Goal: Task Accomplishment & Management: Use online tool/utility

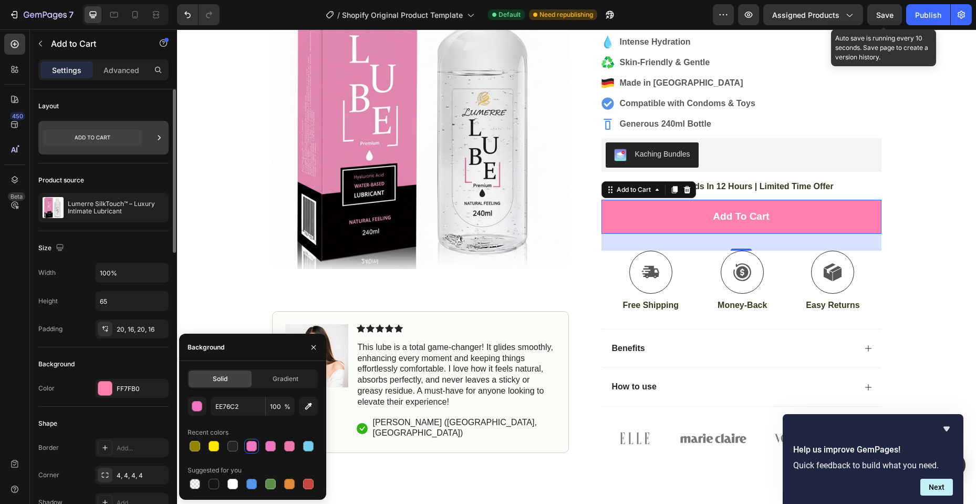
click at [155, 136] on icon at bounding box center [159, 137] width 11 height 11
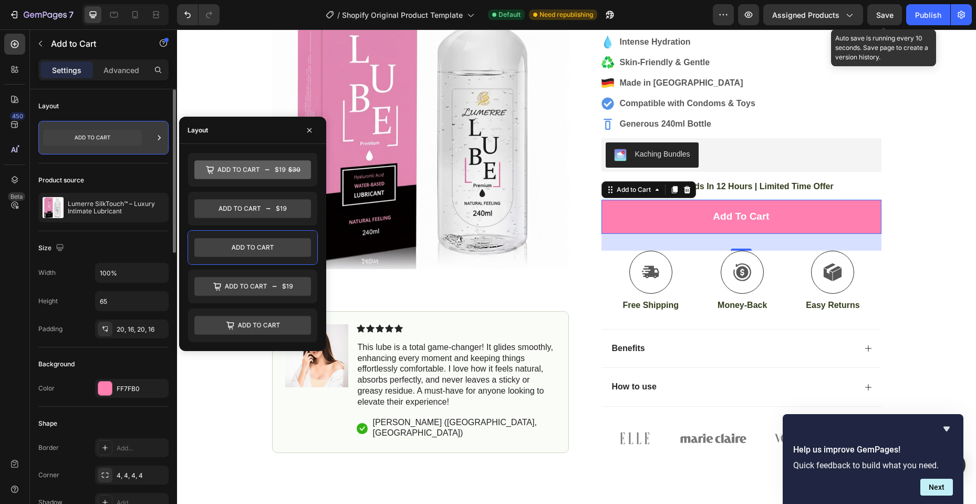
click at [150, 145] on div at bounding box center [103, 138] width 130 height 34
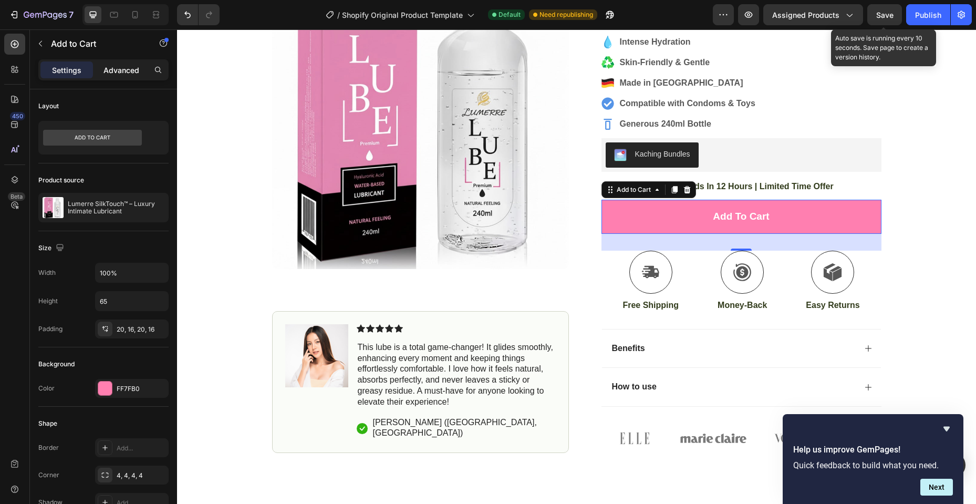
click at [120, 73] on p "Advanced" at bounding box center [122, 70] width 36 height 11
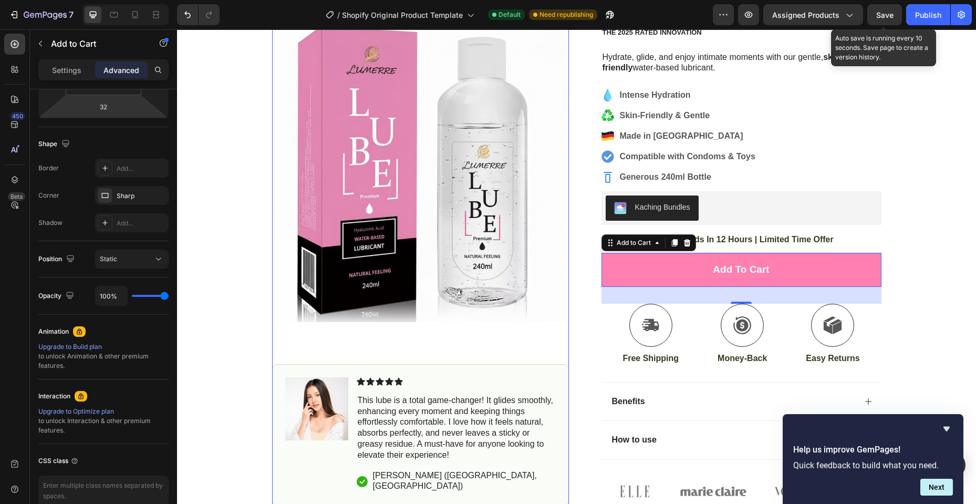
scroll to position [263, 0]
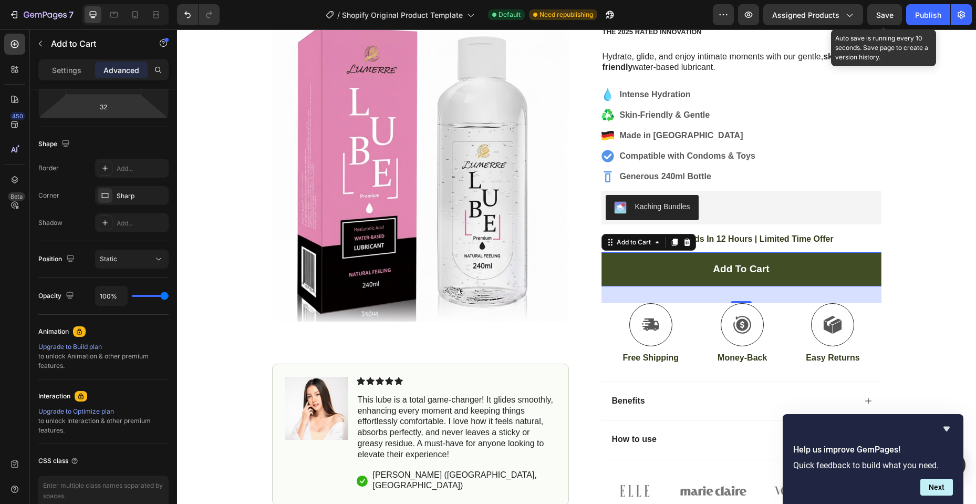
click at [700, 275] on button "Add to cart" at bounding box center [742, 269] width 280 height 34
click at [666, 261] on button "Add to cart" at bounding box center [742, 269] width 280 height 34
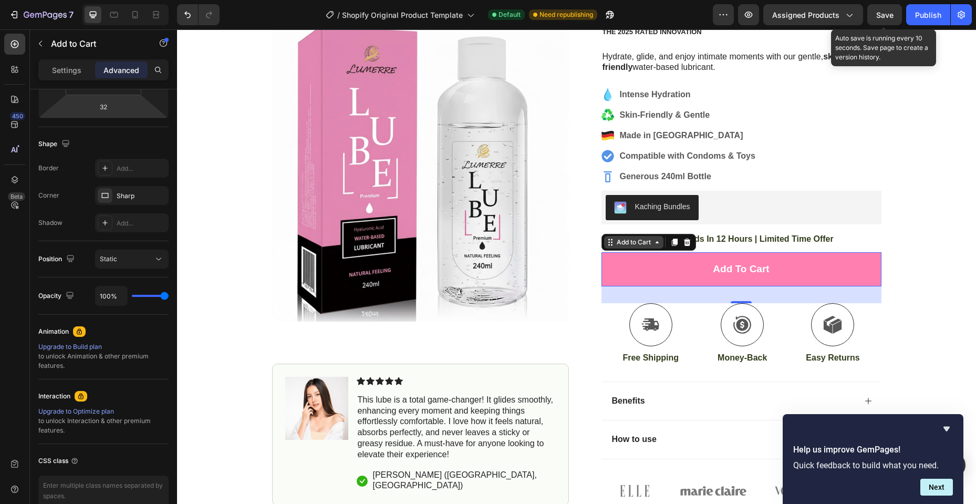
click at [656, 241] on icon at bounding box center [657, 242] width 8 height 8
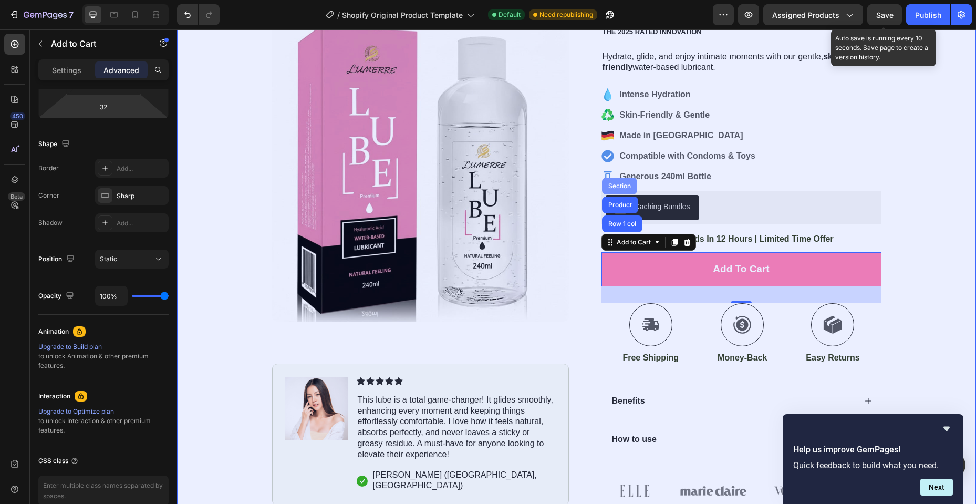
click at [610, 192] on div "Section" at bounding box center [619, 186] width 35 height 17
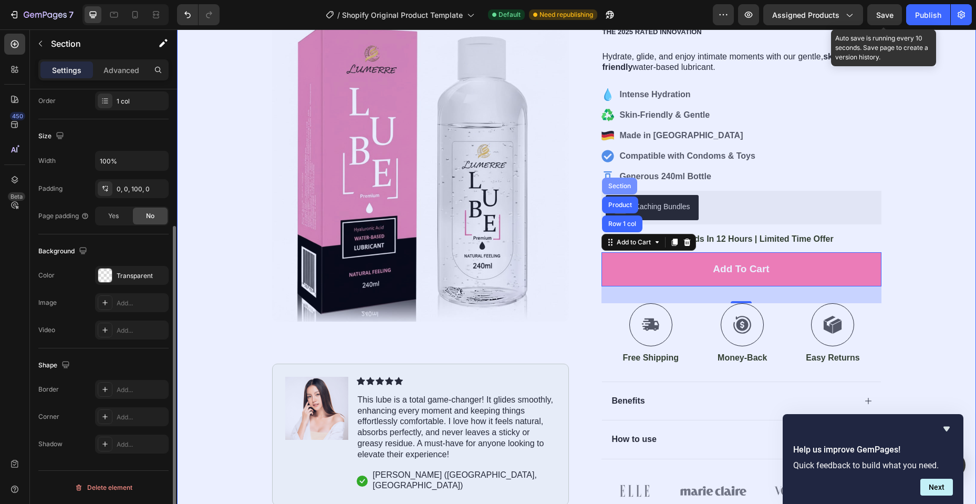
scroll to position [0, 0]
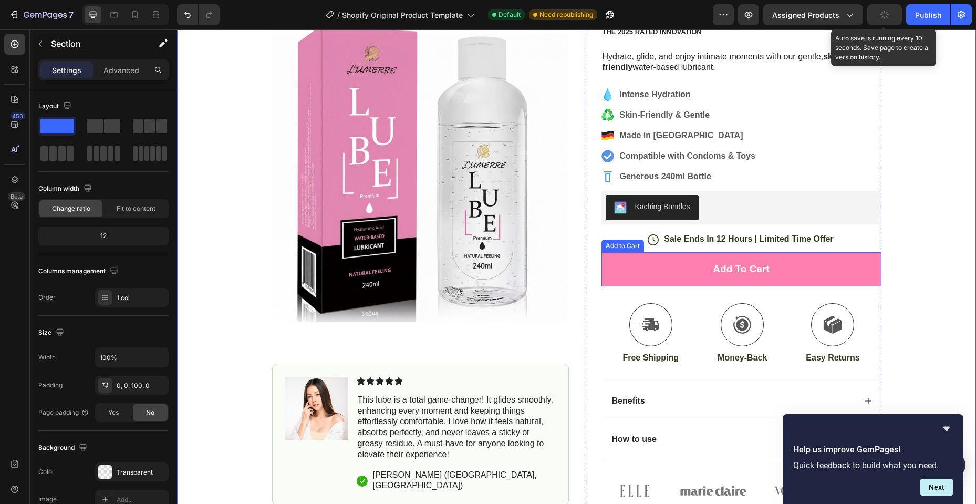
click at [627, 249] on div "Add to Cart" at bounding box center [623, 246] width 43 height 13
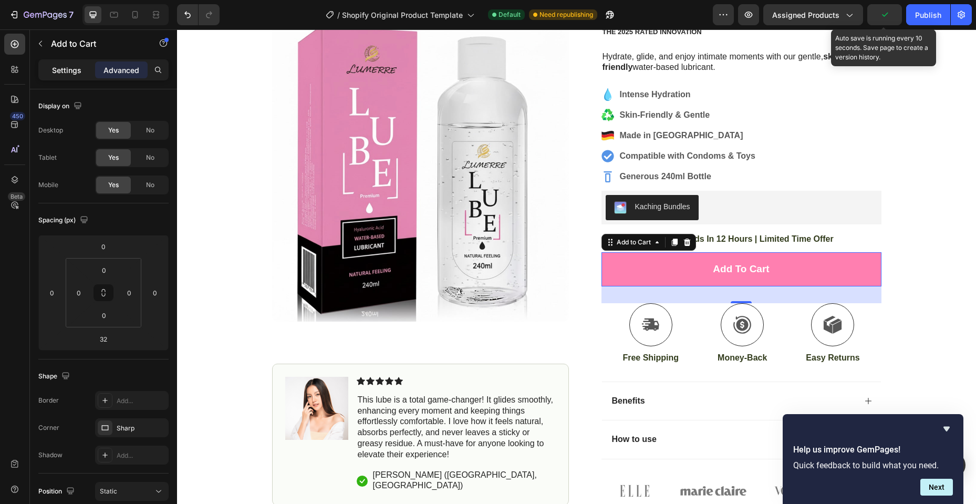
click at [60, 65] on p "Settings" at bounding box center [66, 70] width 29 height 11
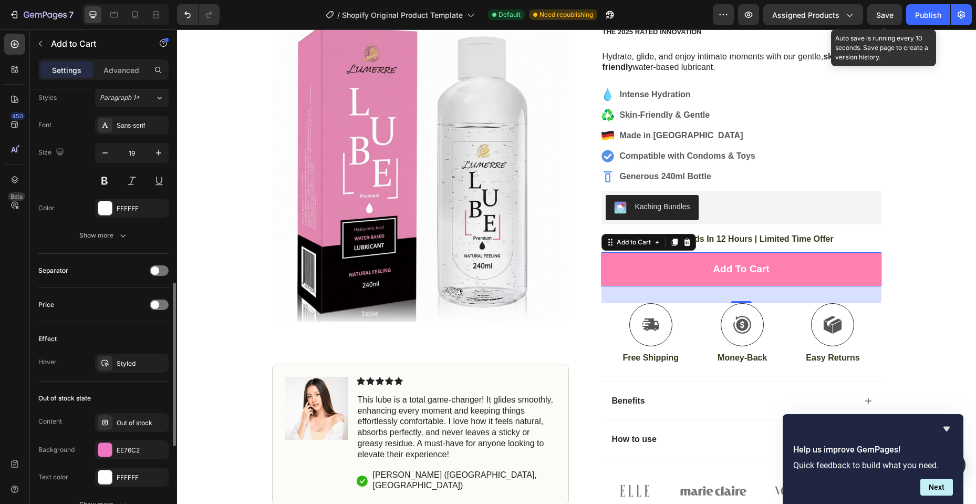
scroll to position [764, 0]
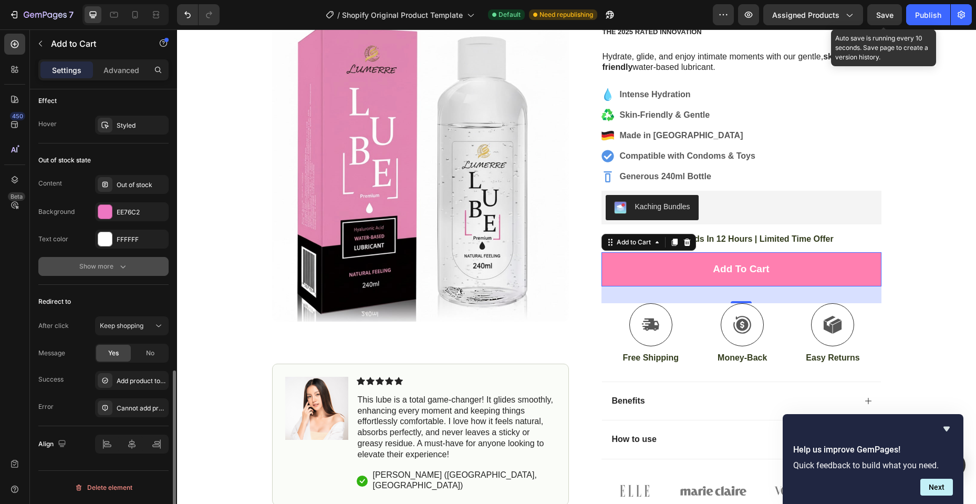
click at [111, 270] on div "Show more" at bounding box center [103, 266] width 49 height 11
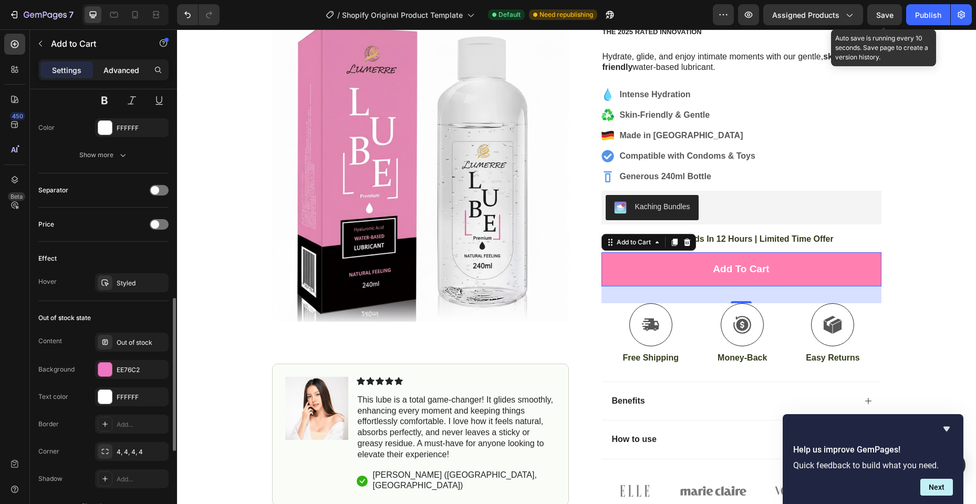
click at [115, 76] on div "Advanced" at bounding box center [121, 69] width 53 height 17
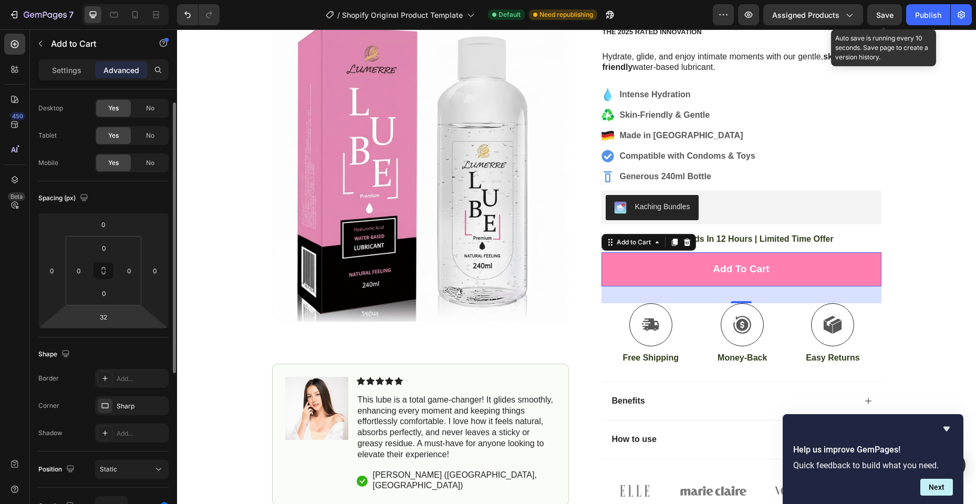
scroll to position [0, 0]
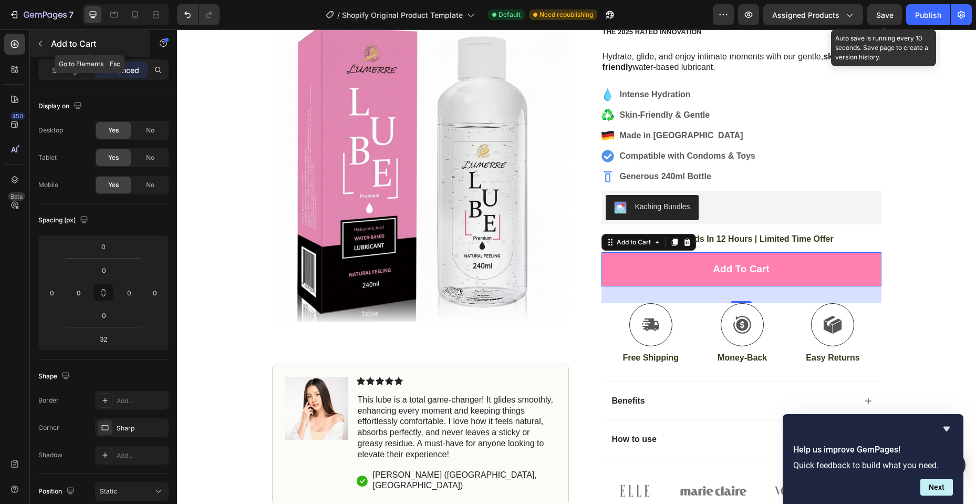
click at [40, 44] on icon "button" at bounding box center [40, 43] width 8 height 8
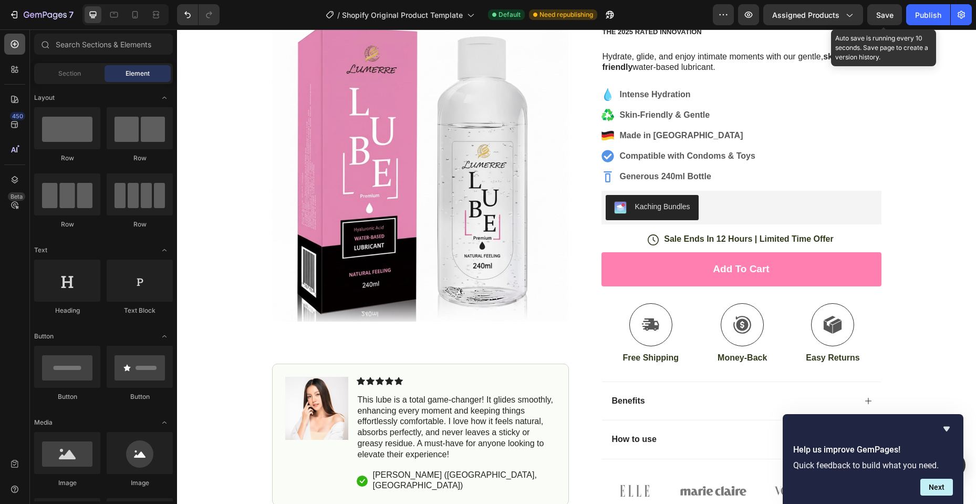
click at [13, 53] on div at bounding box center [14, 44] width 21 height 21
click at [588, 210] on div "Icon Icon Icon Icon Icon Icon List (1349 Reviews) Text Block Row Lumerre SilkTo…" at bounding box center [733, 230] width 297 height 549
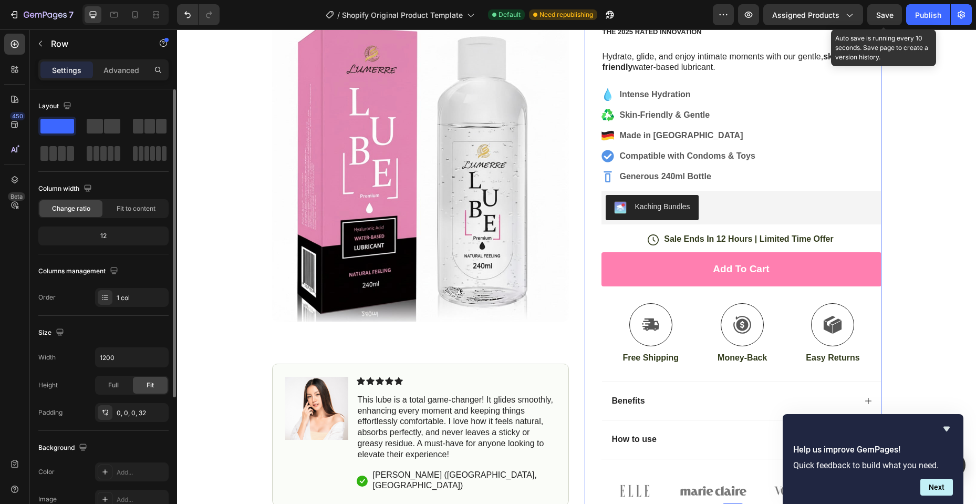
scroll to position [197, 0]
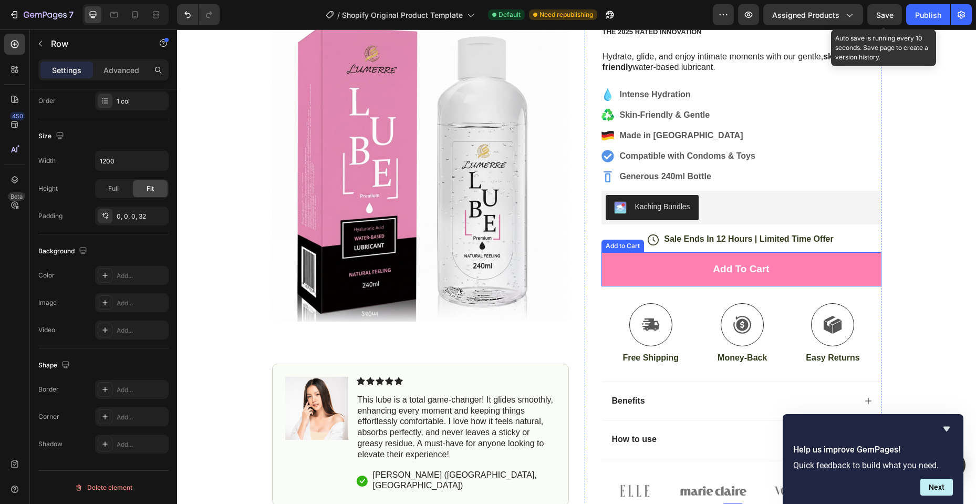
click at [620, 247] on div "Add to Cart" at bounding box center [623, 245] width 38 height 9
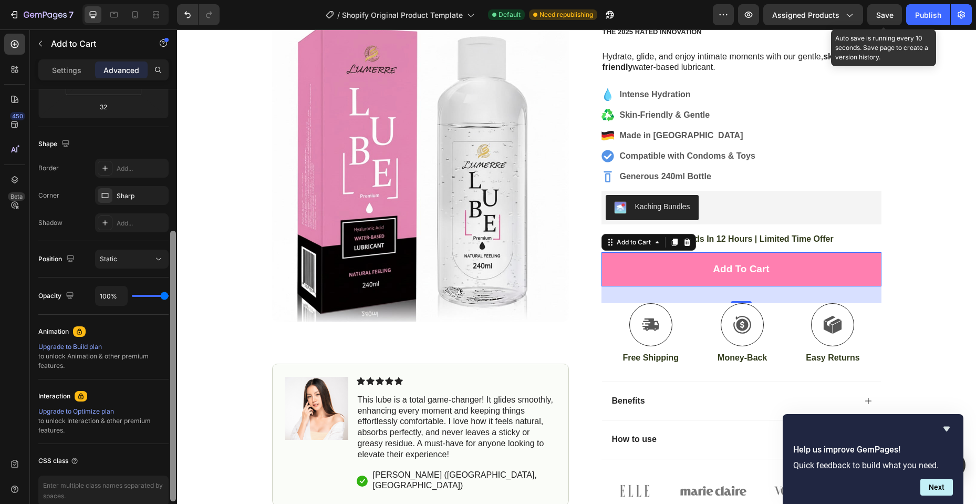
scroll to position [0, 0]
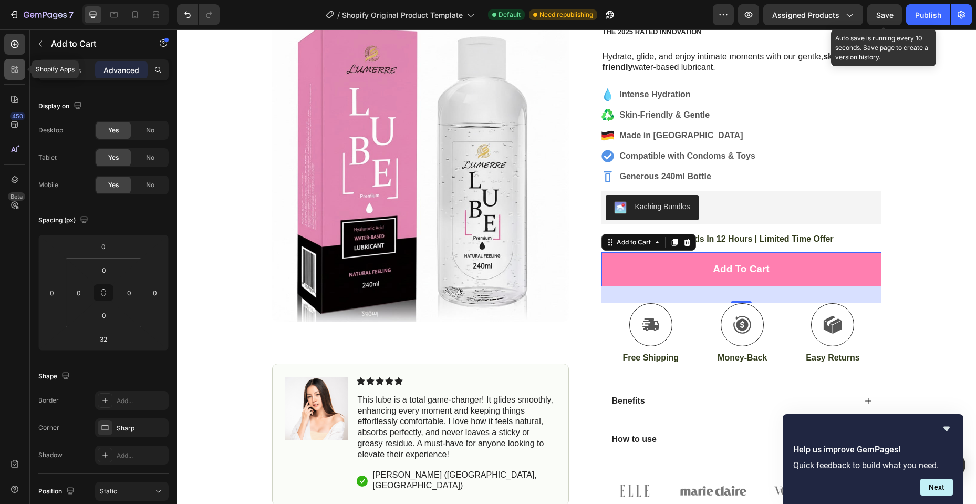
click at [20, 66] on div at bounding box center [14, 69] width 21 height 21
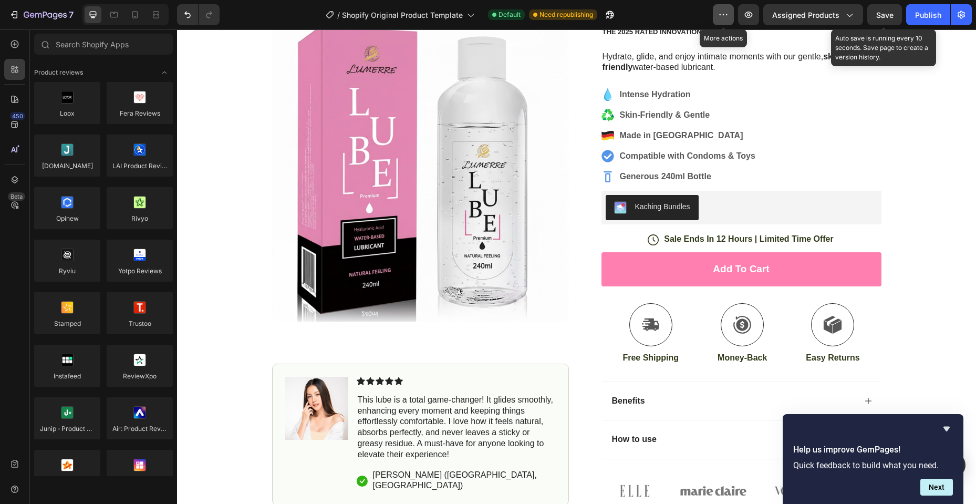
click at [724, 17] on icon "button" at bounding box center [723, 14] width 11 height 11
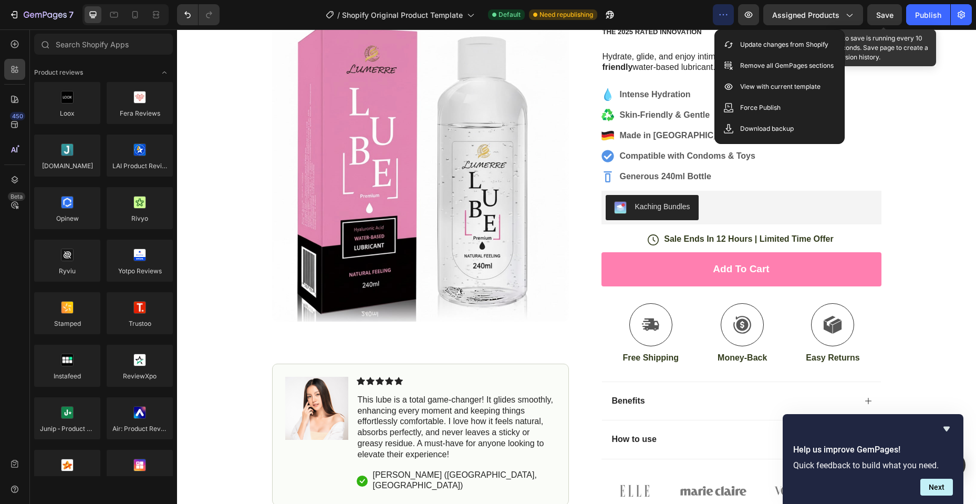
click at [724, 17] on icon "button" at bounding box center [723, 14] width 11 height 11
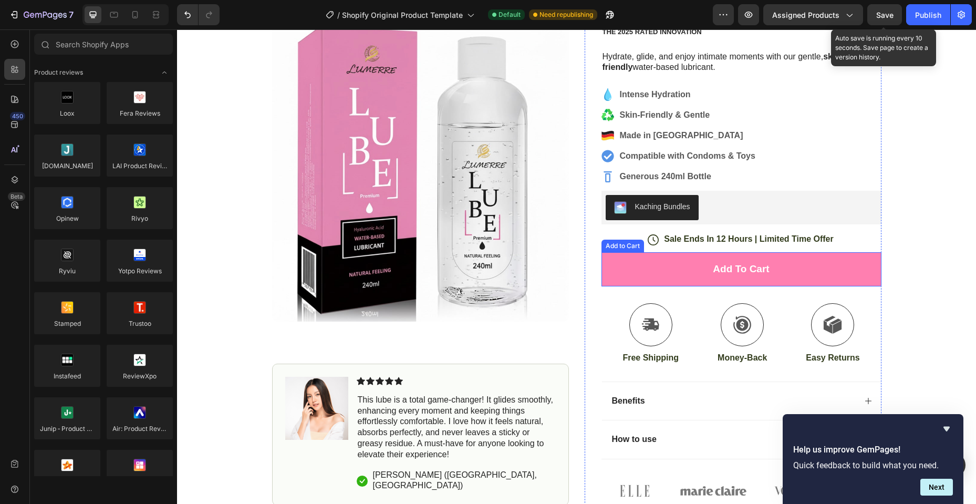
click at [623, 250] on div "Add to Cart" at bounding box center [623, 246] width 43 height 13
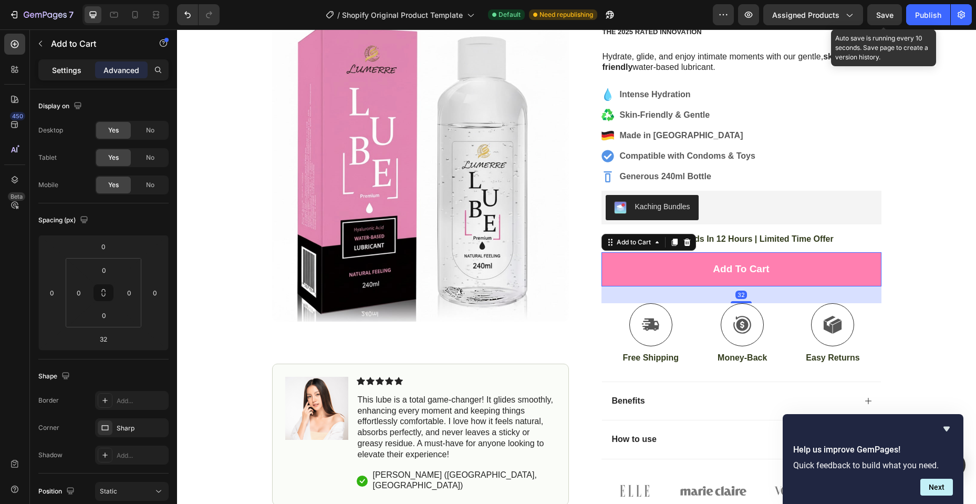
click at [65, 71] on p "Settings" at bounding box center [66, 70] width 29 height 11
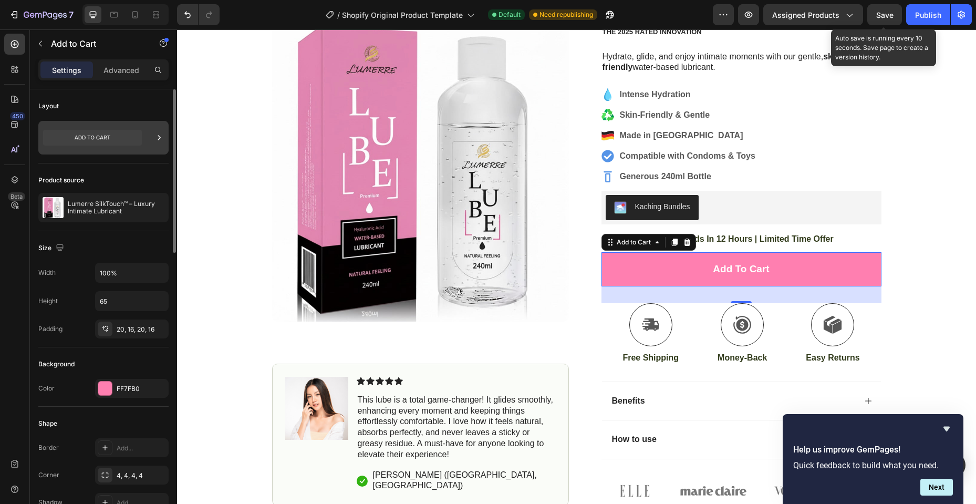
click at [155, 135] on icon at bounding box center [159, 137] width 11 height 11
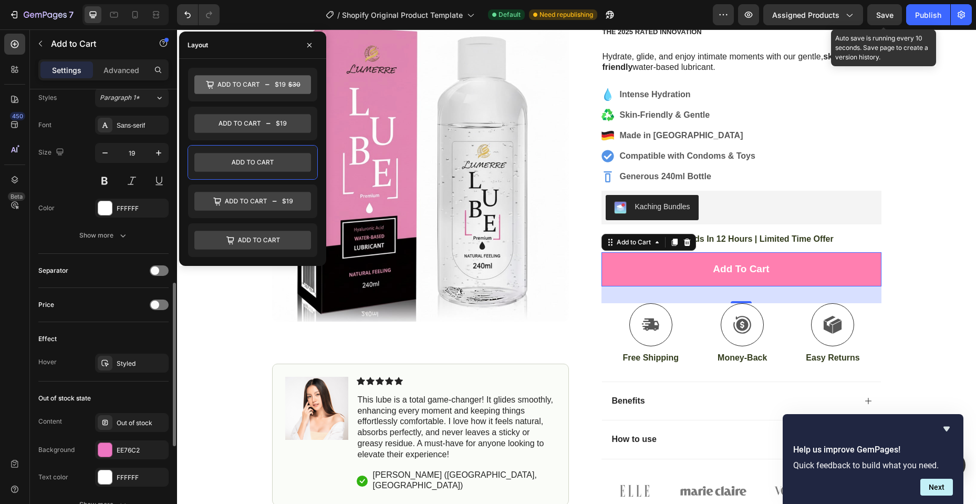
scroll to position [578, 0]
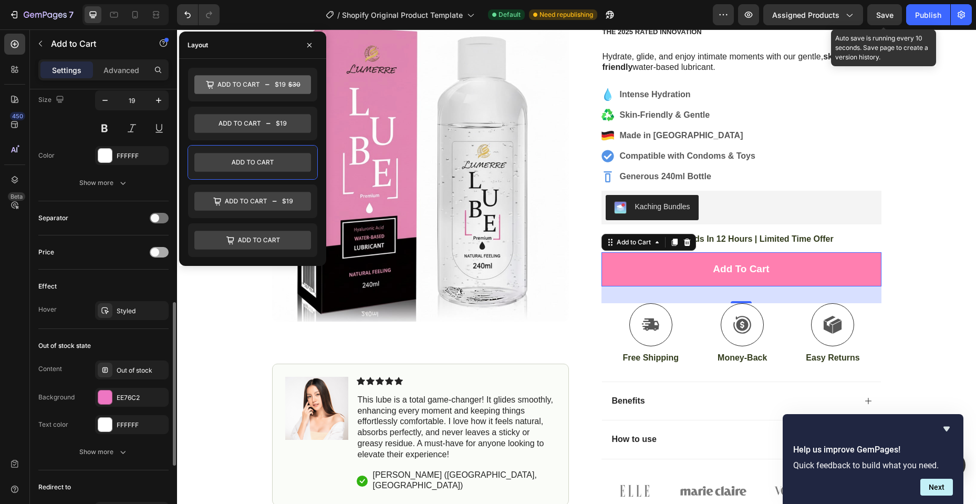
click at [160, 254] on div at bounding box center [159, 252] width 19 height 11
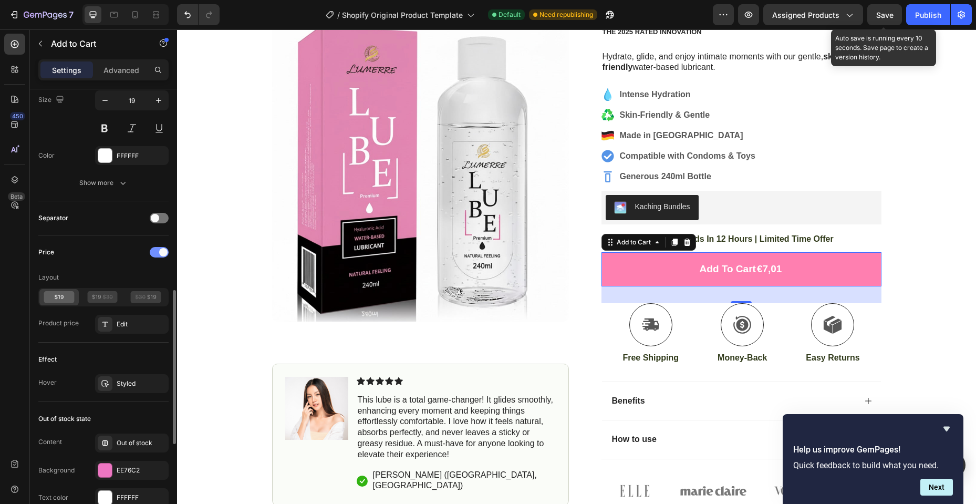
click at [157, 254] on div at bounding box center [159, 252] width 19 height 11
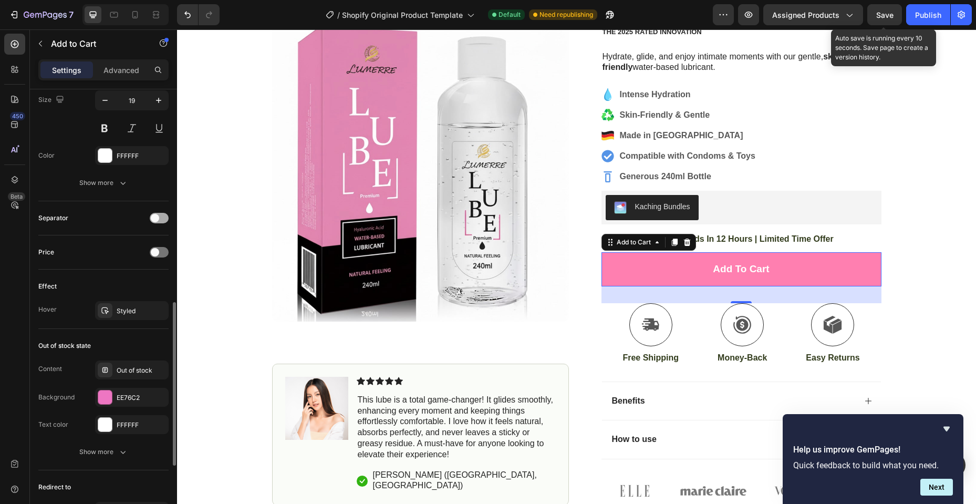
click at [155, 217] on span at bounding box center [155, 218] width 8 height 8
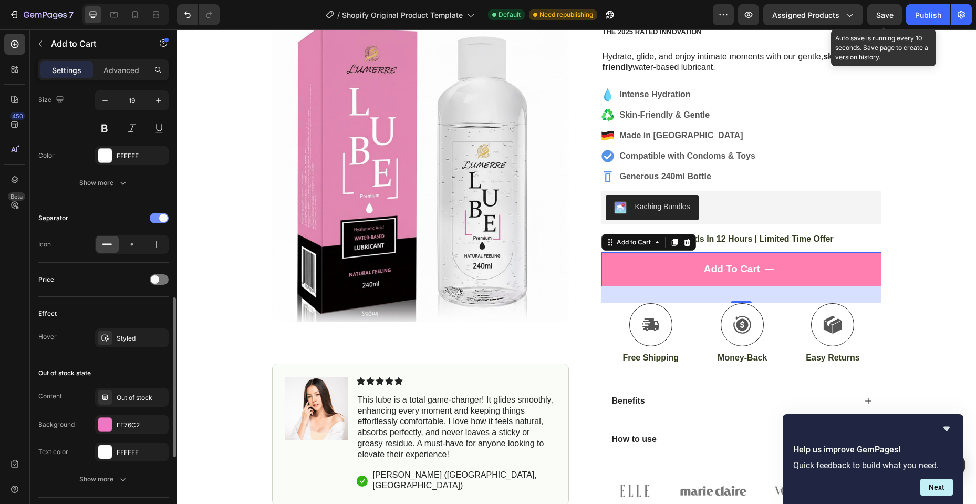
click at [155, 216] on div at bounding box center [159, 218] width 19 height 11
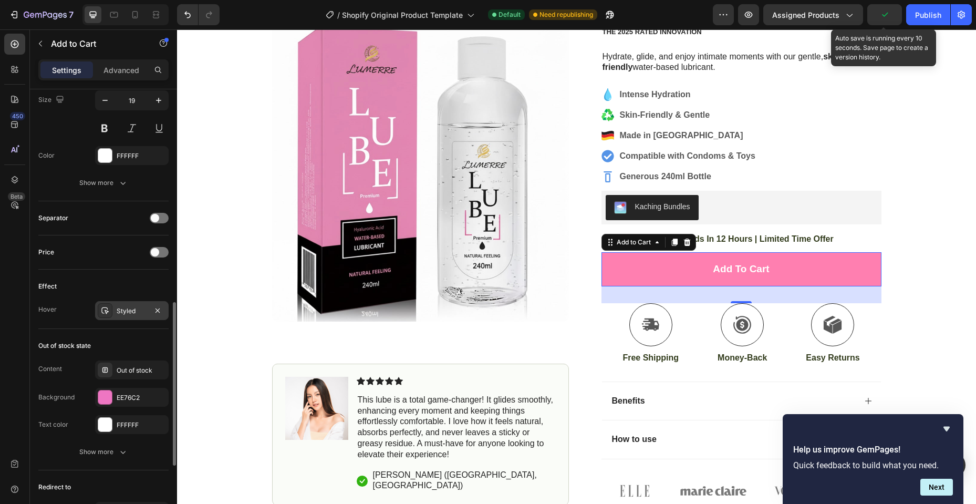
click at [131, 312] on div "Styled" at bounding box center [132, 310] width 30 height 9
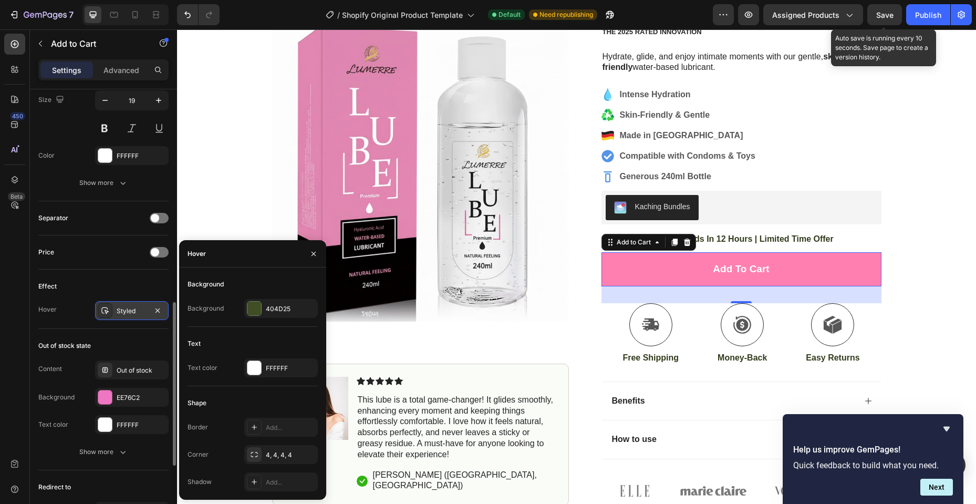
click at [132, 312] on div "Styled" at bounding box center [132, 310] width 30 height 9
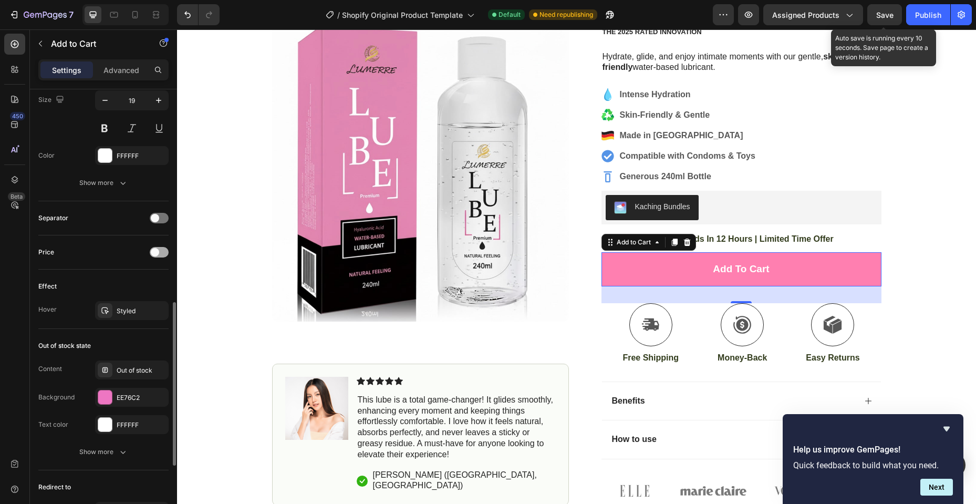
click at [157, 256] on div at bounding box center [159, 252] width 19 height 11
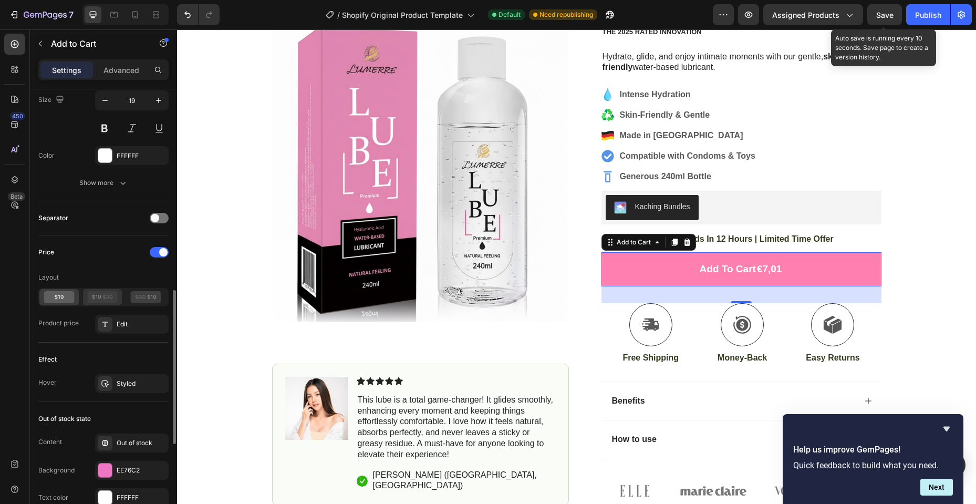
click at [95, 298] on icon at bounding box center [96, 296] width 9 height 5
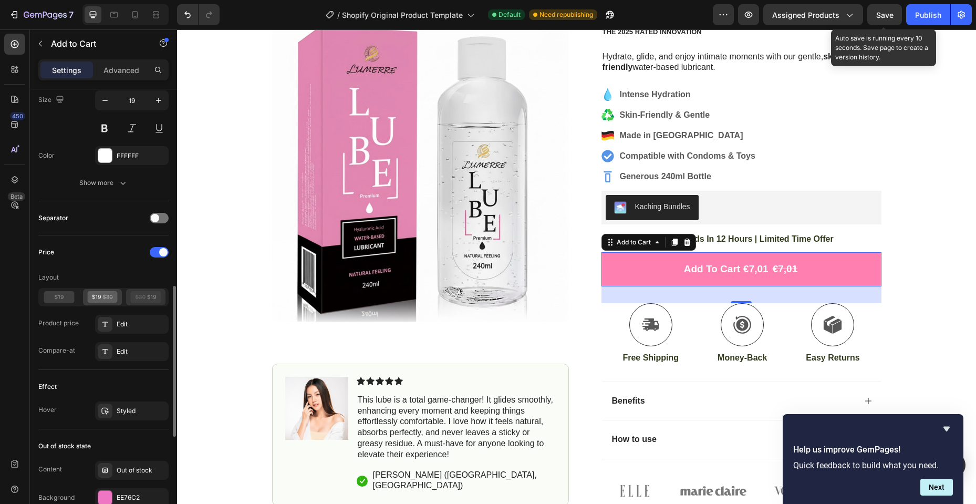
click at [144, 296] on icon at bounding box center [146, 297] width 30 height 12
click at [139, 297] on icon at bounding box center [141, 297] width 11 height 1
click at [92, 301] on icon at bounding box center [102, 297] width 30 height 12
click at [68, 301] on icon at bounding box center [59, 297] width 30 height 12
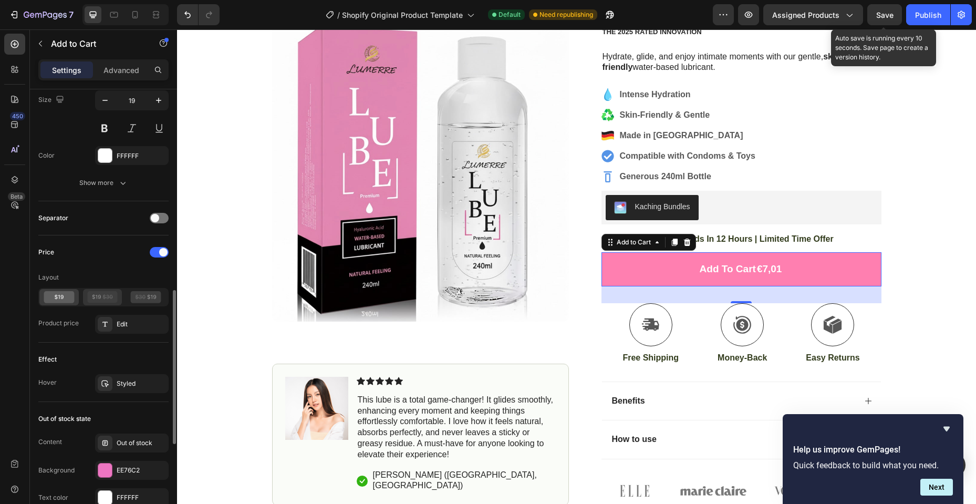
click at [107, 300] on icon at bounding box center [102, 297] width 30 height 12
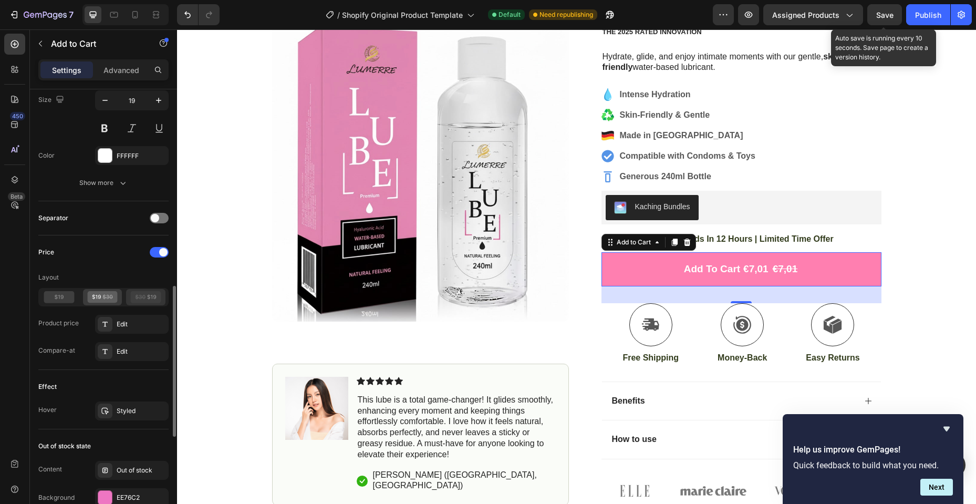
click at [145, 301] on icon at bounding box center [146, 297] width 30 height 12
click at [97, 302] on icon at bounding box center [102, 297] width 30 height 12
click at [55, 301] on icon at bounding box center [59, 297] width 30 height 12
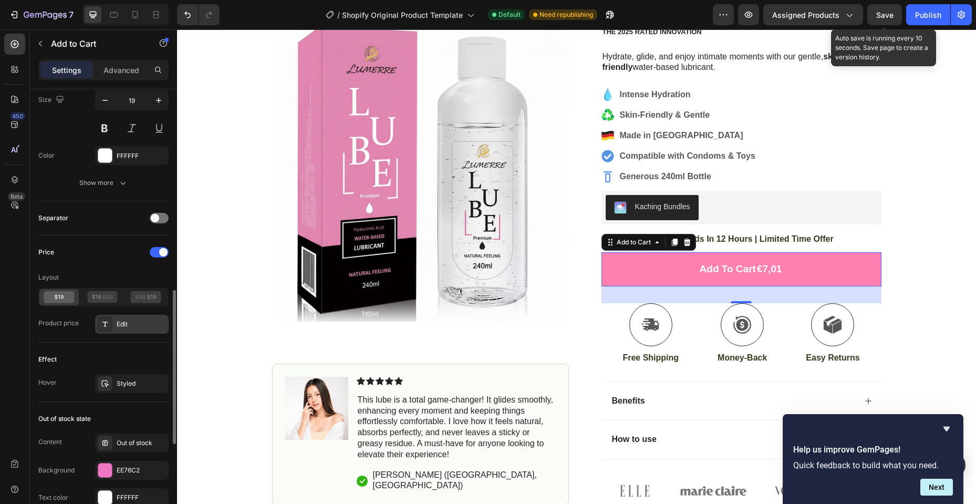
click at [127, 322] on div "Edit" at bounding box center [141, 324] width 49 height 9
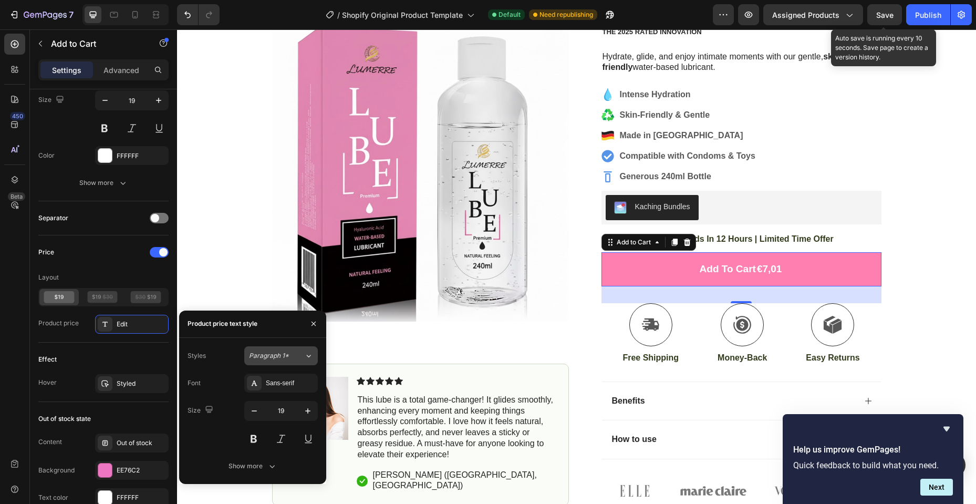
click at [300, 359] on div "Paragraph 1*" at bounding box center [276, 355] width 55 height 9
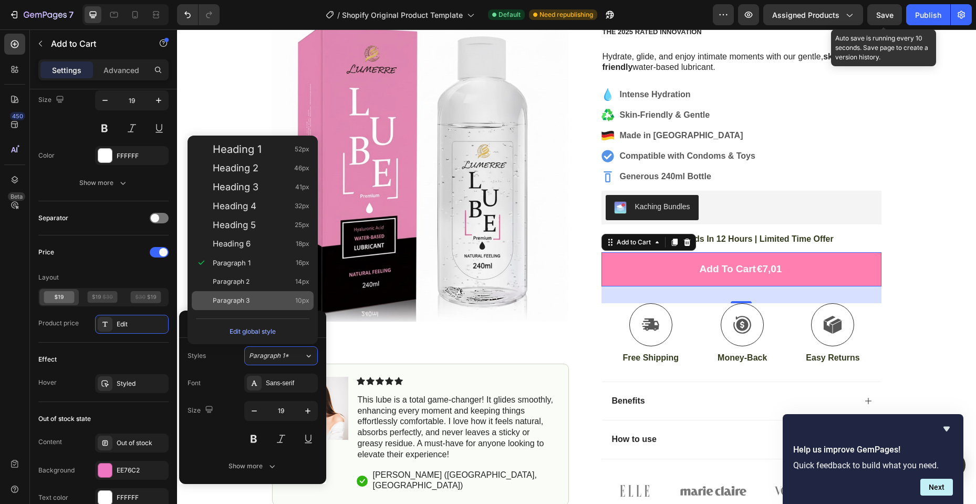
click at [235, 300] on span "Paragraph 3" at bounding box center [231, 300] width 37 height 11
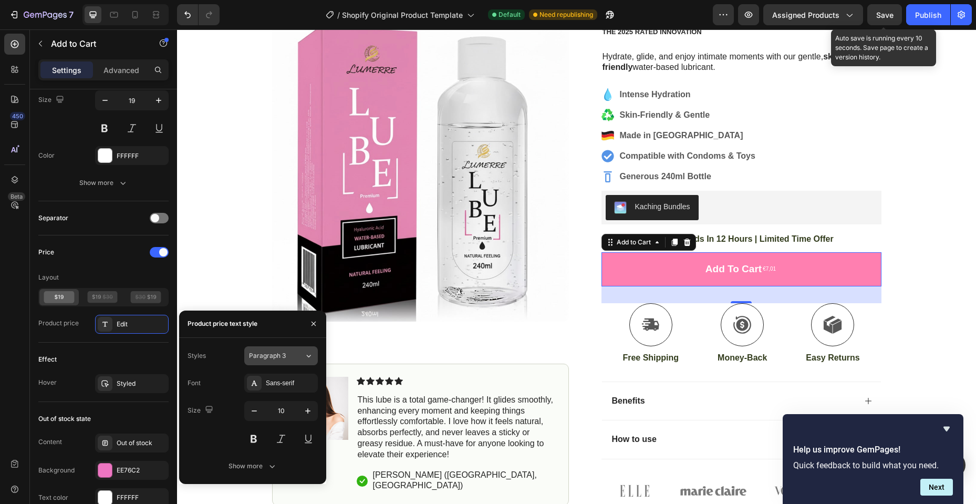
click at [258, 347] on button "Paragraph 3" at bounding box center [281, 355] width 74 height 19
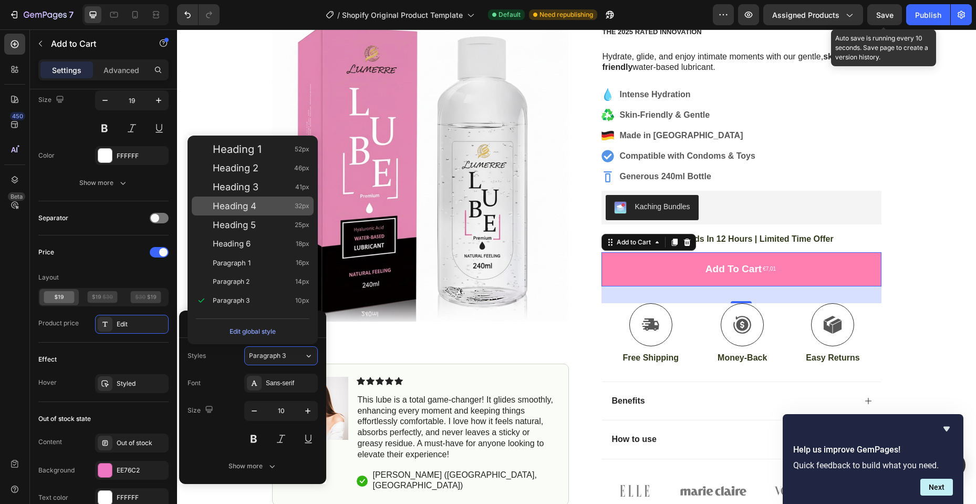
click at [250, 180] on div "Heading 3 41px" at bounding box center [253, 187] width 122 height 19
type input "41"
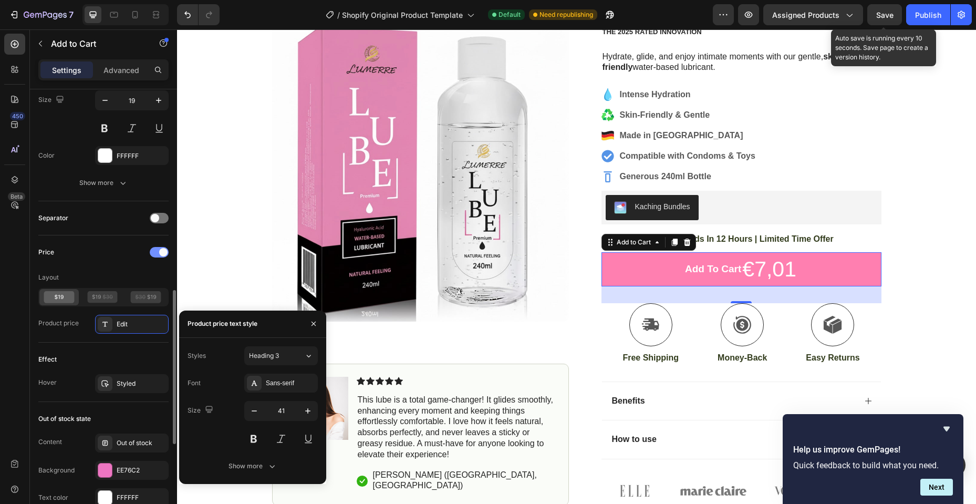
click at [162, 254] on span at bounding box center [163, 252] width 8 height 8
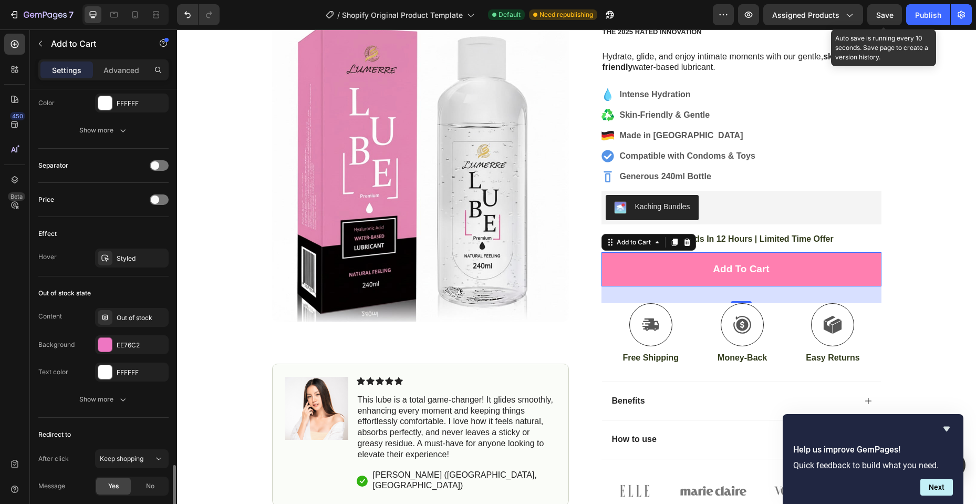
scroll to position [736, 0]
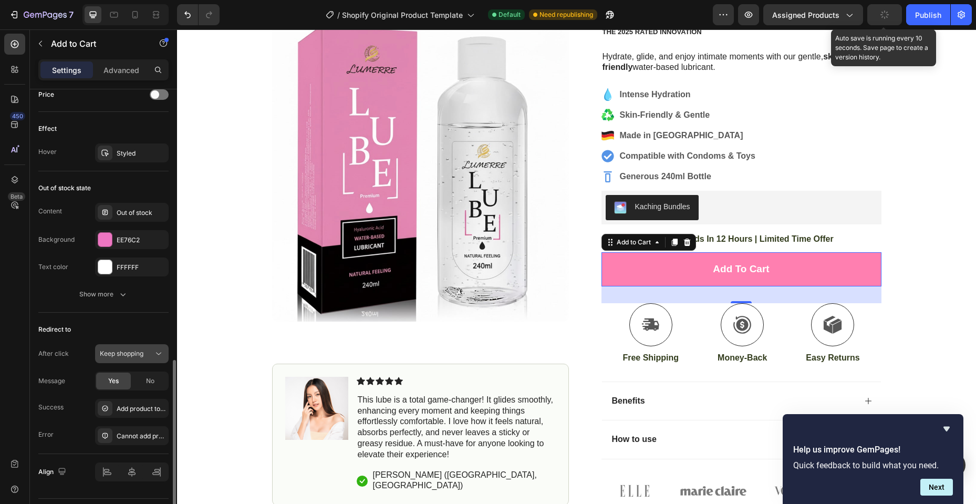
click at [151, 358] on div "Keep shopping" at bounding box center [132, 353] width 64 height 11
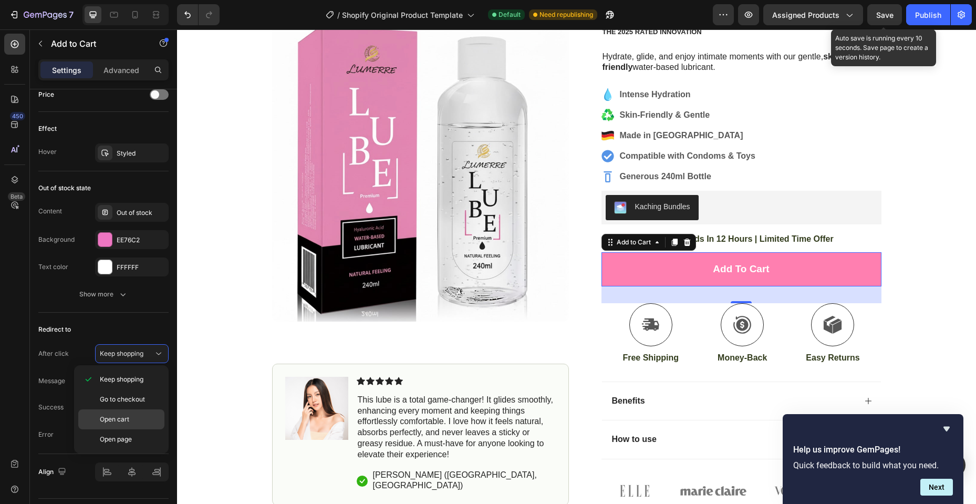
click at [130, 416] on p "Open cart" at bounding box center [130, 419] width 60 height 9
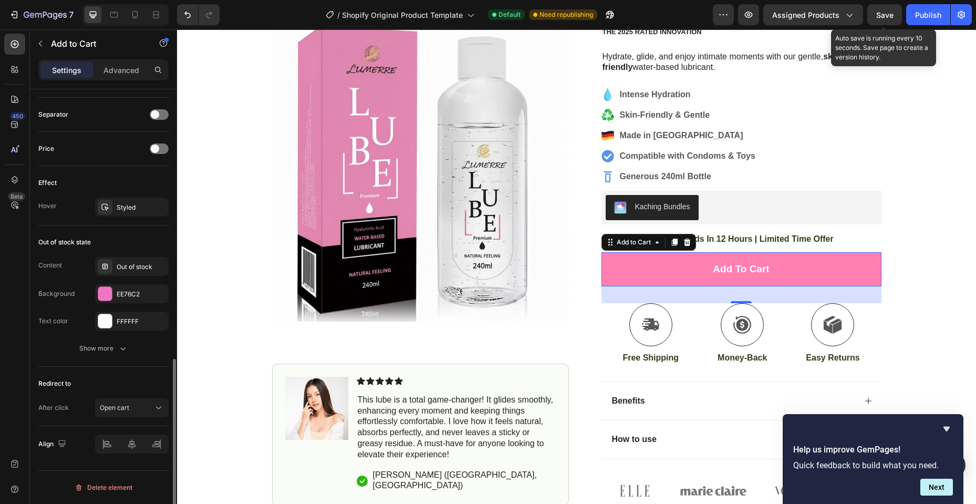
scroll to position [682, 0]
click at [887, 18] on span "Save" at bounding box center [885, 15] width 17 height 9
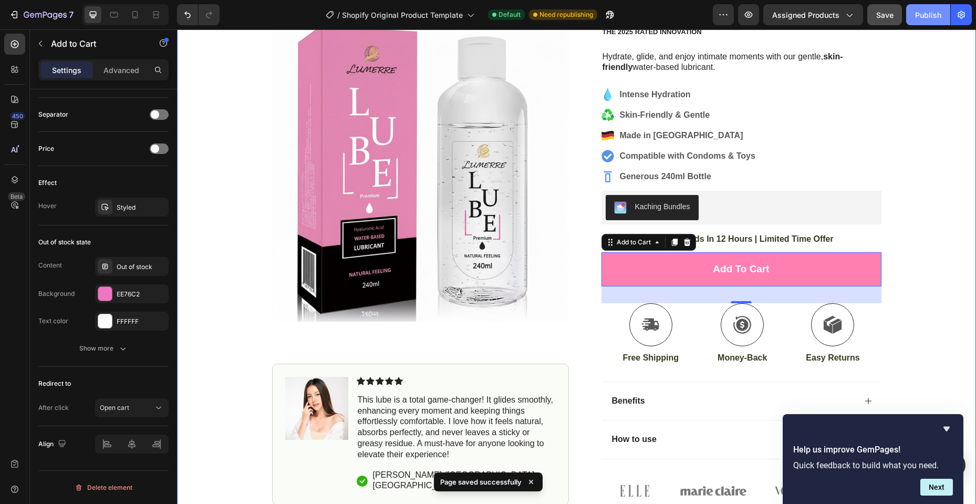
click at [925, 15] on div "Publish" at bounding box center [928, 14] width 26 height 11
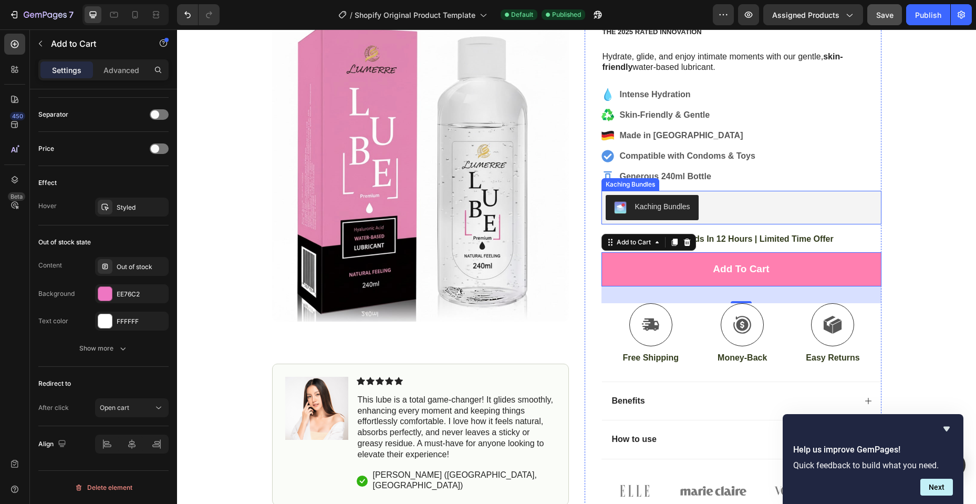
scroll to position [0, 0]
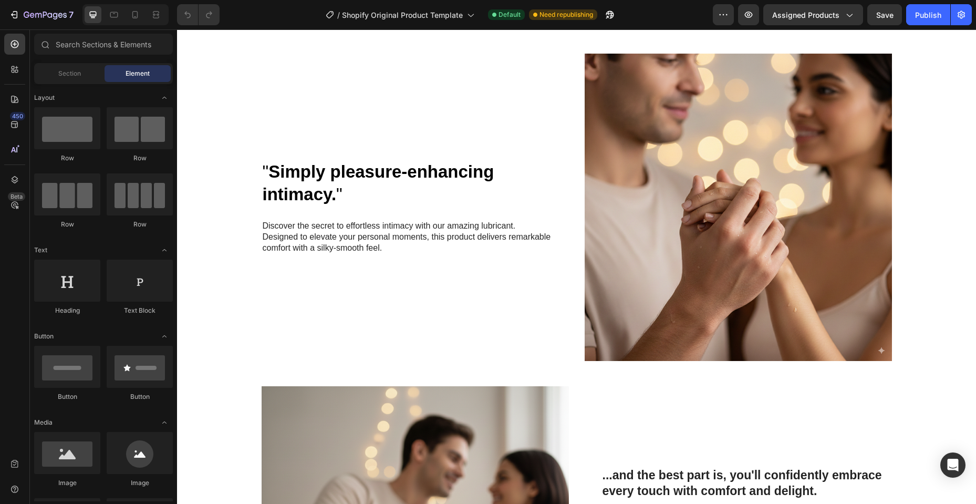
scroll to position [526, 0]
